Goal: Information Seeking & Learning: Learn about a topic

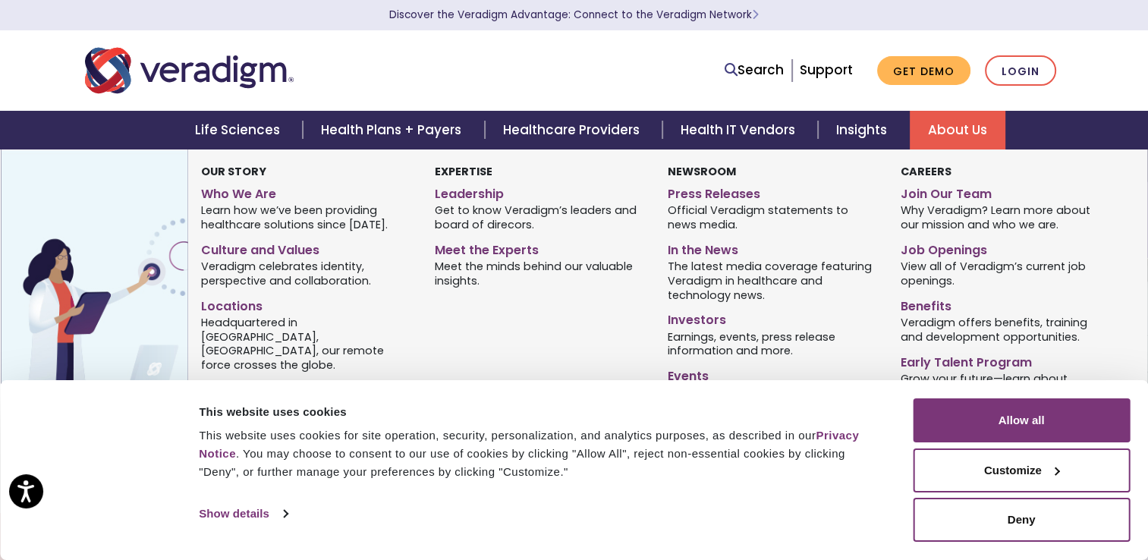
click at [943, 127] on link "About Us" at bounding box center [958, 130] width 96 height 39
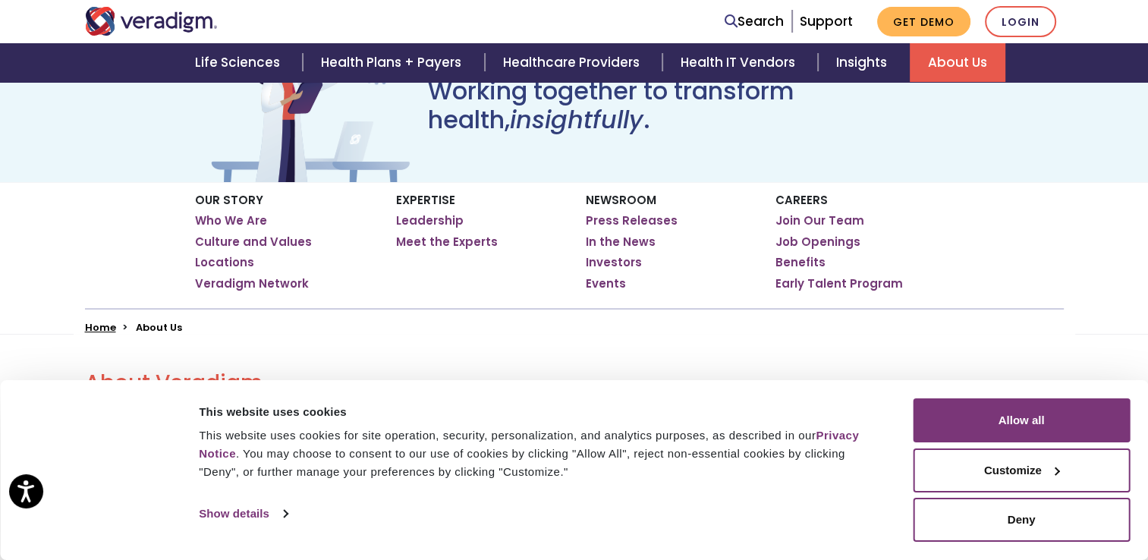
scroll to position [162, 0]
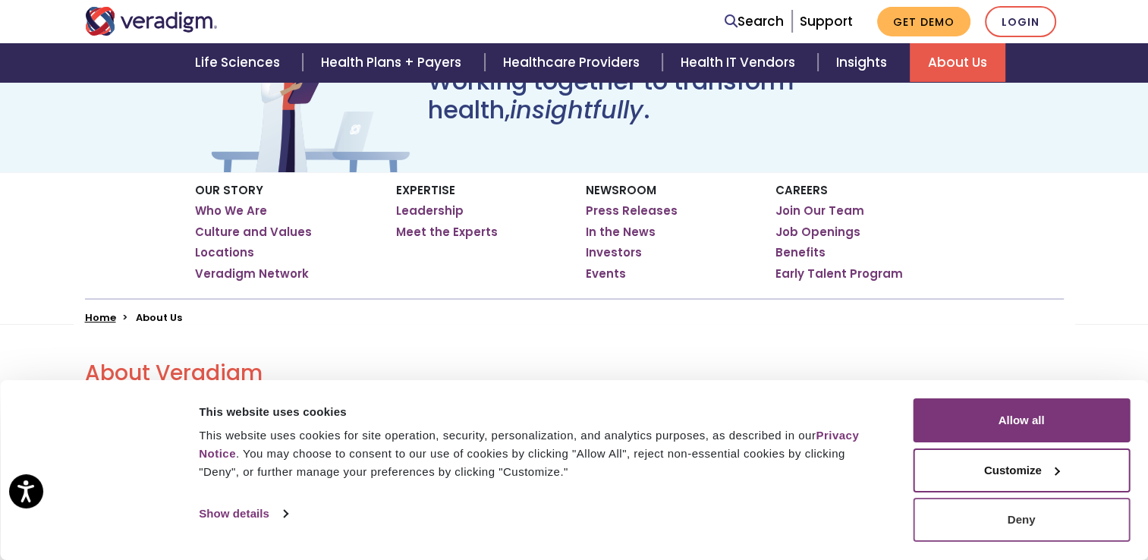
click at [966, 517] on button "Deny" at bounding box center [1021, 520] width 217 height 44
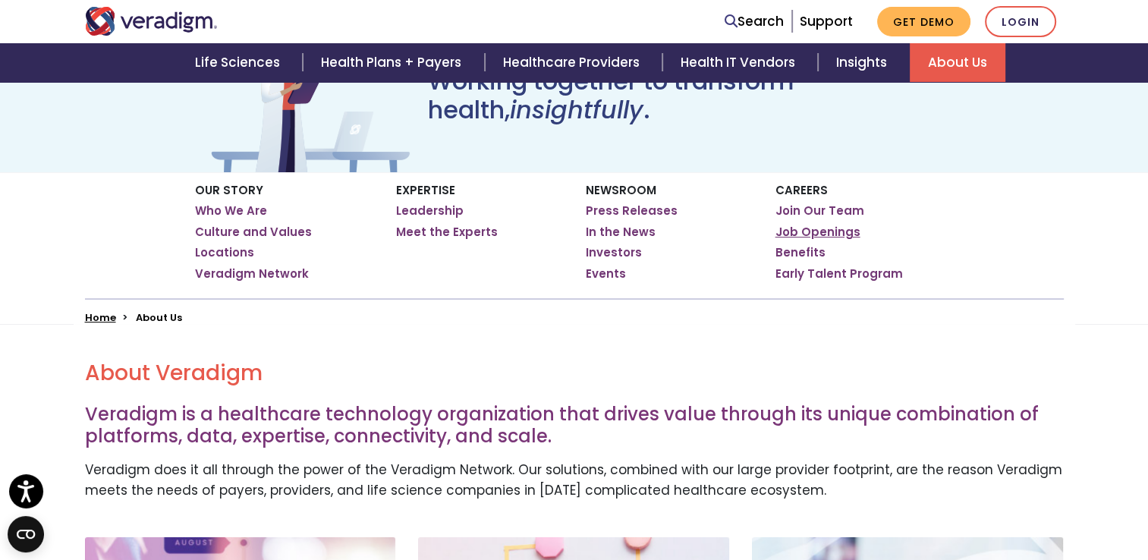
click at [783, 235] on link "Job Openings" at bounding box center [817, 232] width 85 height 15
